Goal: Information Seeking & Learning: Find specific fact

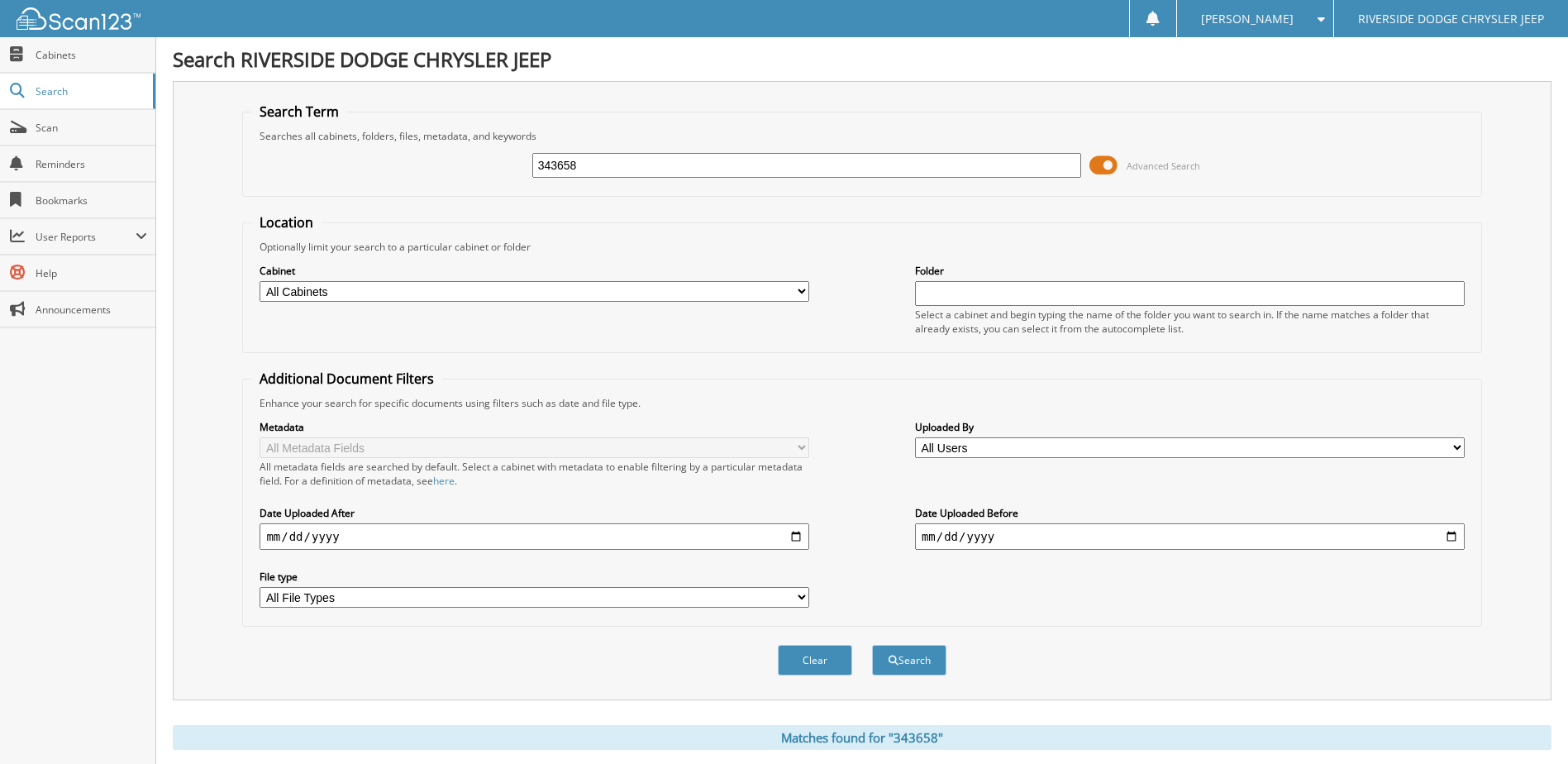
click at [605, 157] on input "343658" at bounding box center [807, 165] width 550 height 25
drag, startPoint x: 605, startPoint y: 158, endPoint x: 388, endPoint y: 166, distance: 217.1
click at [388, 166] on div "343658 Advanced Search" at bounding box center [861, 165] width 1221 height 44
type input "355534"
click at [872, 645] on button "Search" at bounding box center [909, 660] width 75 height 30
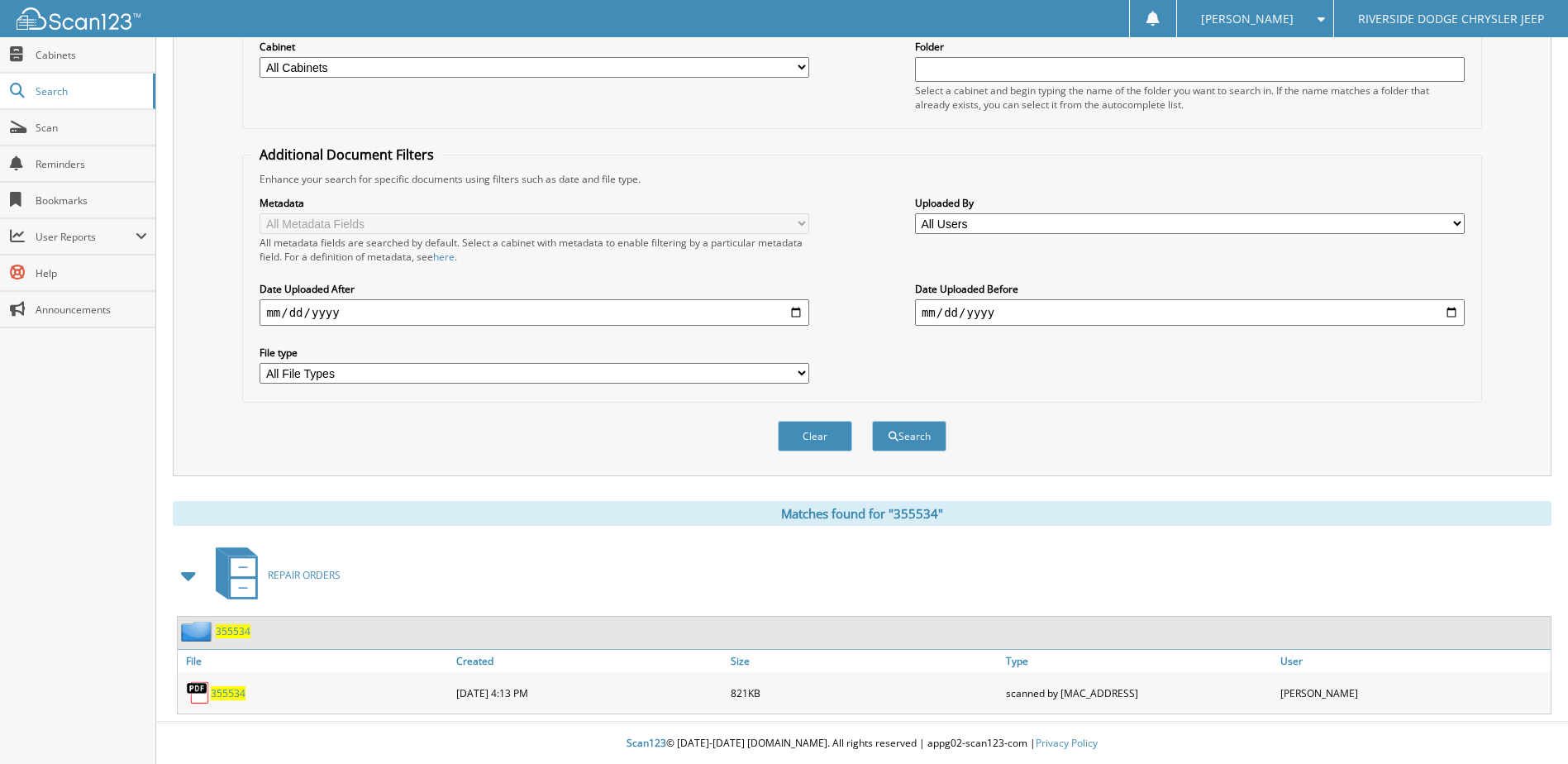
click at [231, 689] on span "355534" at bounding box center [229, 693] width 35 height 14
